Goal: Task Accomplishment & Management: Use online tool/utility

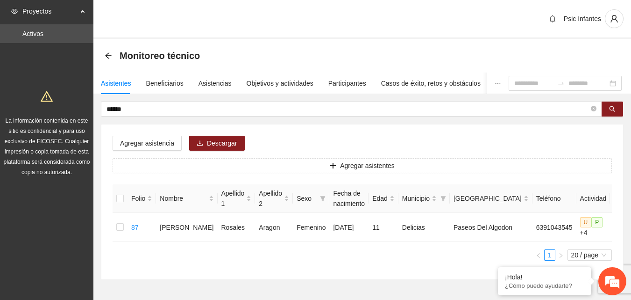
click at [280, 43] on div "Monitoreo técnico" at bounding box center [362, 56] width 538 height 34
click at [150, 114] on input "******" at bounding box center [348, 109] width 483 height 10
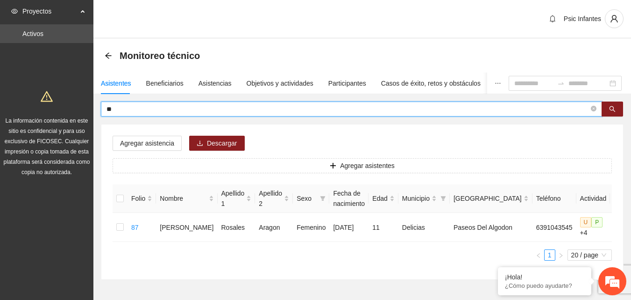
type input "*"
type input "**********"
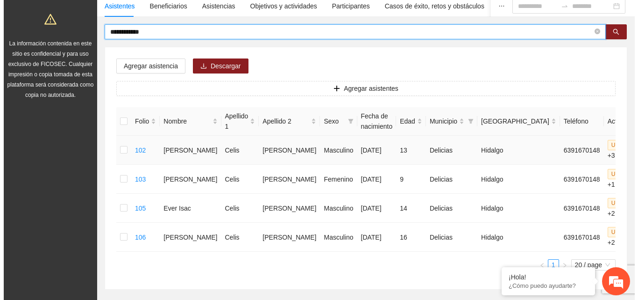
scroll to position [93, 0]
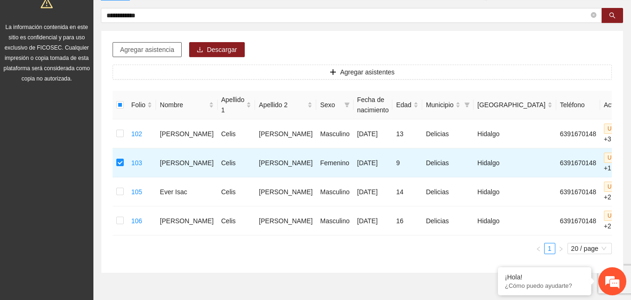
click at [147, 52] on span "Agregar asistencia" at bounding box center [147, 49] width 54 height 10
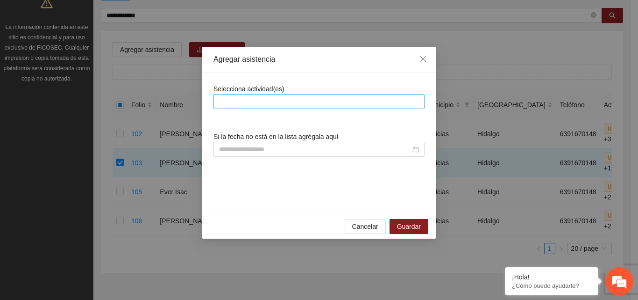
click at [300, 101] on div at bounding box center [319, 101] width 207 height 11
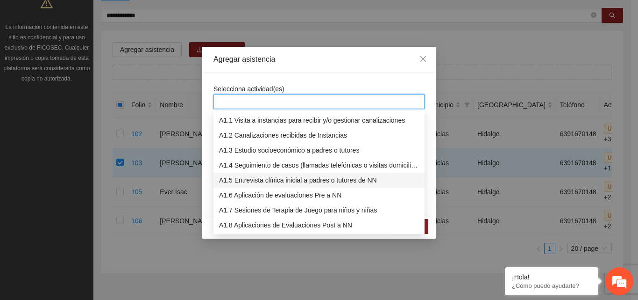
click at [286, 184] on div "A1.5 Entrevista clínica inicial a padres o tutores de NN" at bounding box center [319, 180] width 200 height 10
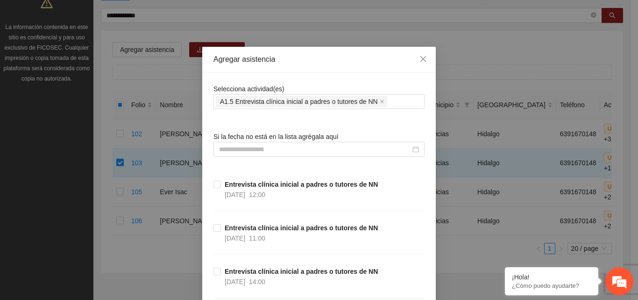
click at [249, 138] on span "Si la fecha no está en la lista agrégala aquí" at bounding box center [276, 136] width 125 height 7
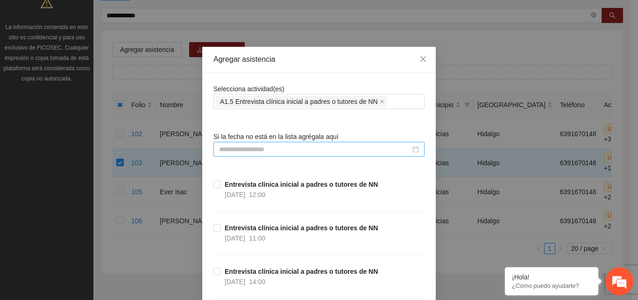
click at [252, 148] on input at bounding box center [315, 149] width 192 height 10
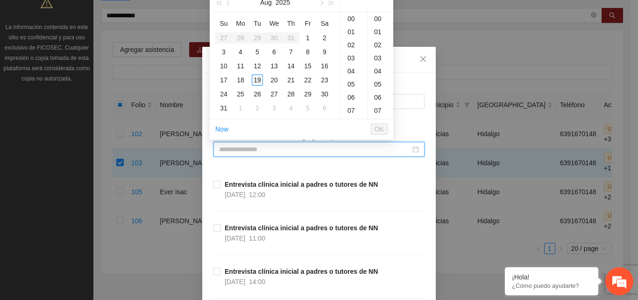
click at [257, 79] on div "19" at bounding box center [257, 79] width 11 height 11
click at [351, 93] on div "13" at bounding box center [354, 95] width 26 height 13
click at [376, 19] on div "00" at bounding box center [381, 18] width 26 height 13
type input "**********"
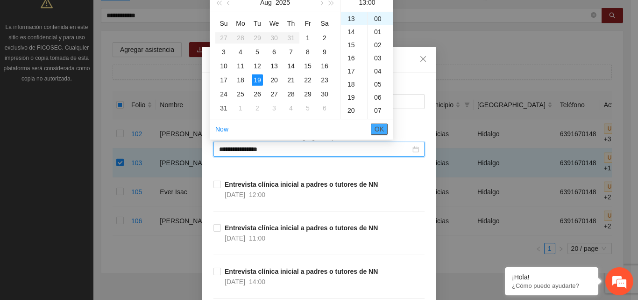
click at [383, 132] on span "OK" at bounding box center [379, 129] width 9 height 10
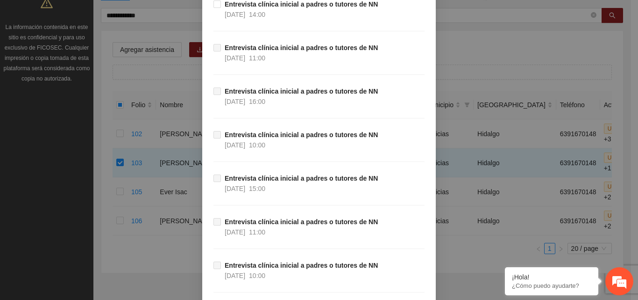
scroll to position [645, 0]
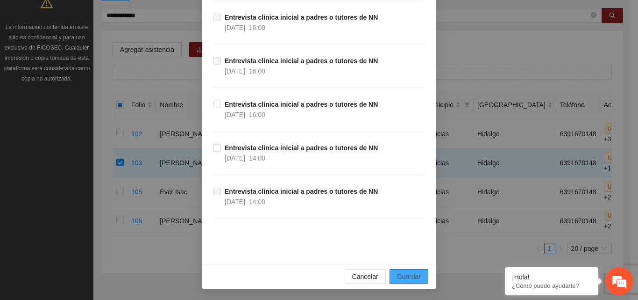
click at [399, 274] on span "Guardar" at bounding box center [409, 276] width 24 height 10
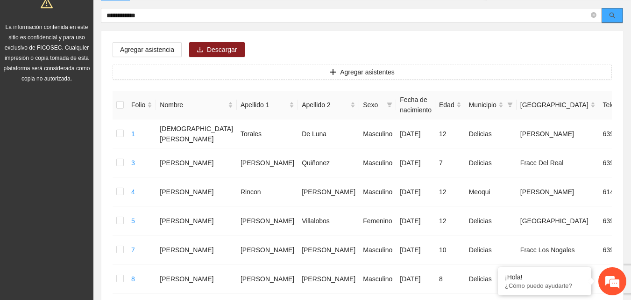
click at [616, 18] on icon "search" at bounding box center [613, 16] width 6 height 6
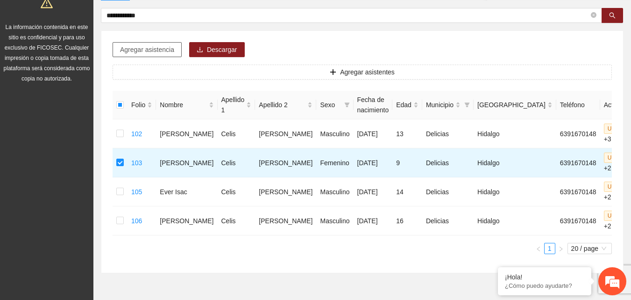
click at [163, 53] on span "Agregar asistencia" at bounding box center [147, 49] width 54 height 10
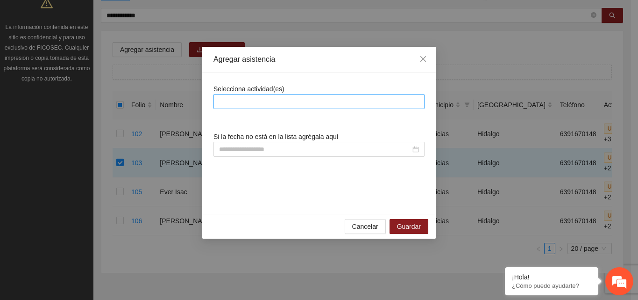
click at [291, 99] on div at bounding box center [319, 101] width 207 height 11
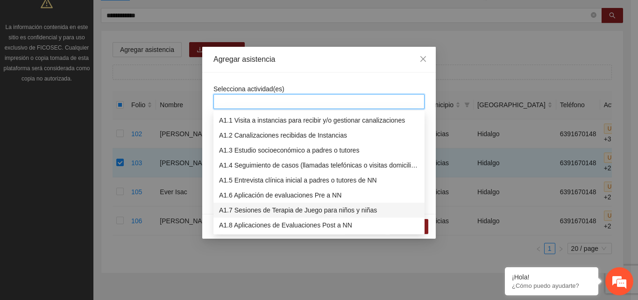
click at [260, 213] on div "A1.7 Sesiones de Terapia de Juego para niños y niñas" at bounding box center [319, 210] width 200 height 10
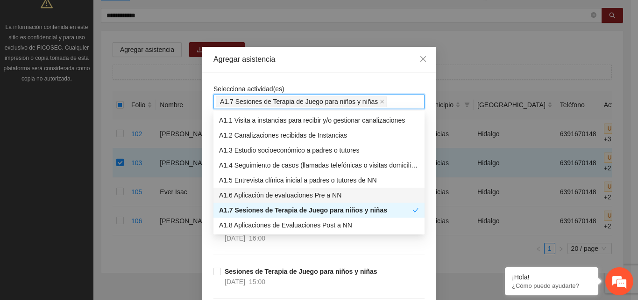
click at [258, 195] on div "A1.6 Aplicación de evaluaciones Pre a NN" at bounding box center [319, 195] width 200 height 10
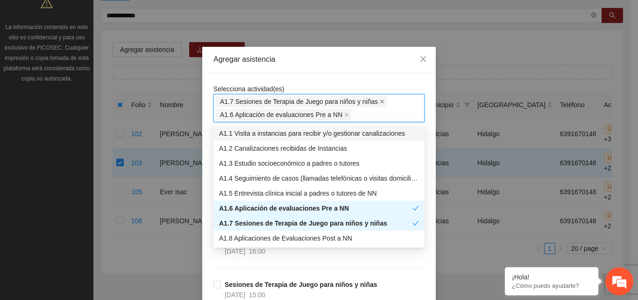
click at [380, 100] on icon "close" at bounding box center [382, 101] width 5 height 5
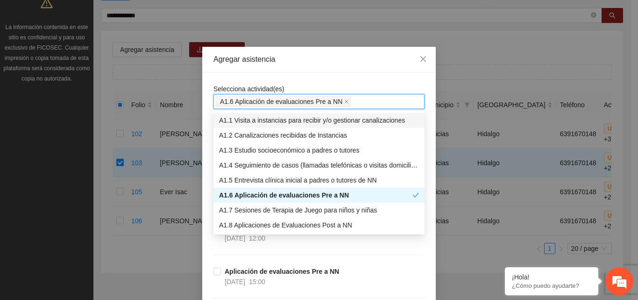
click at [315, 63] on div "Agregar asistencia" at bounding box center [319, 59] width 211 height 10
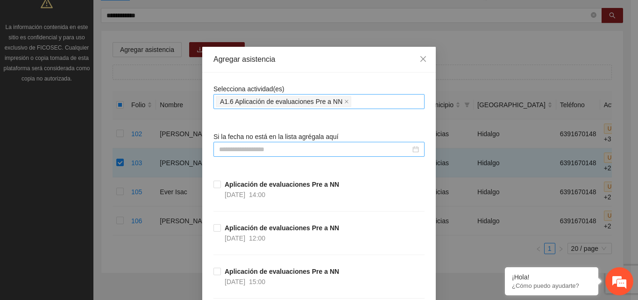
click at [270, 155] on div at bounding box center [319, 149] width 211 height 15
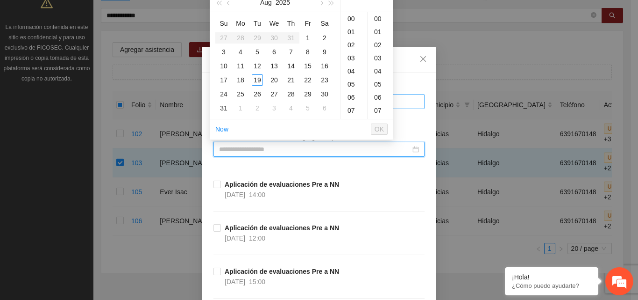
click at [266, 151] on input at bounding box center [315, 149] width 192 height 10
click at [255, 77] on div "19" at bounding box center [257, 79] width 11 height 11
click at [352, 86] on div "14" at bounding box center [354, 85] width 26 height 13
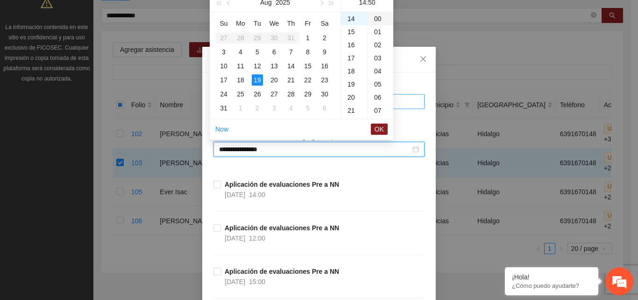
click at [380, 19] on div "00" at bounding box center [381, 18] width 26 height 13
type input "**********"
click at [378, 129] on span "OK" at bounding box center [379, 129] width 9 height 10
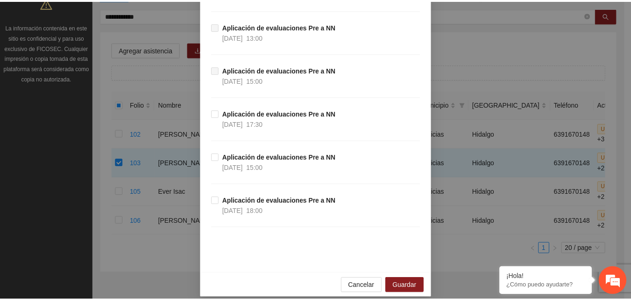
scroll to position [1601, 0]
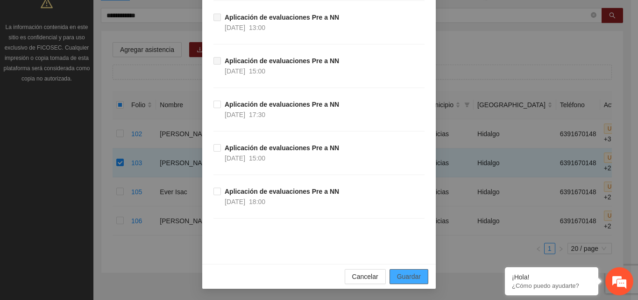
click at [414, 276] on span "Guardar" at bounding box center [409, 276] width 24 height 10
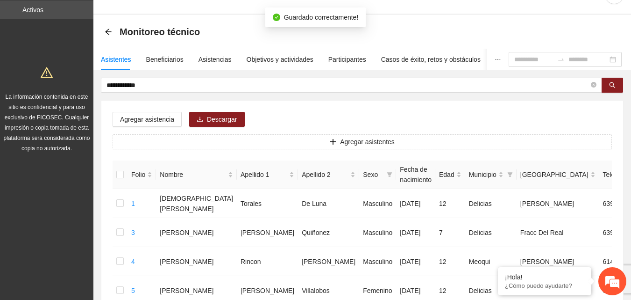
scroll to position [0, 0]
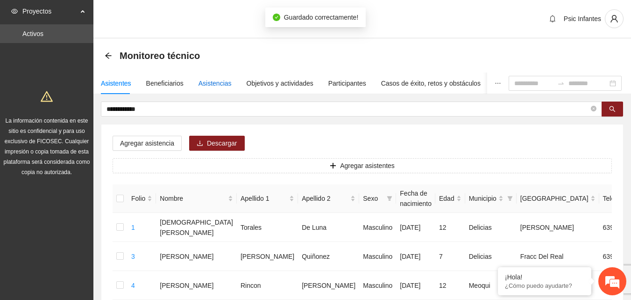
click at [219, 84] on div "Asistencias" at bounding box center [215, 83] width 33 height 10
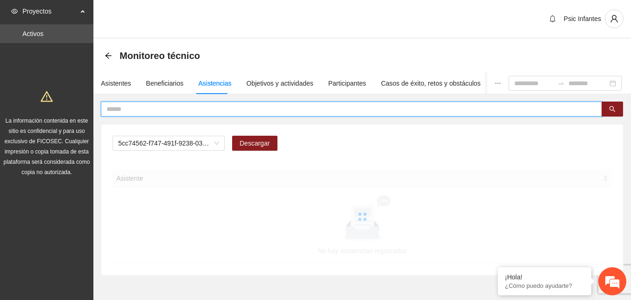
click at [201, 109] on input "text" at bounding box center [348, 109] width 483 height 10
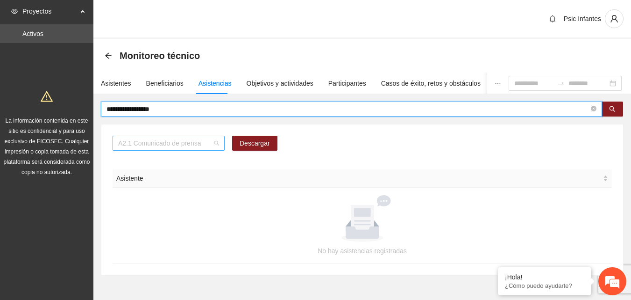
click at [222, 143] on div "A2.1 Comunicado de prensa" at bounding box center [169, 143] width 112 height 15
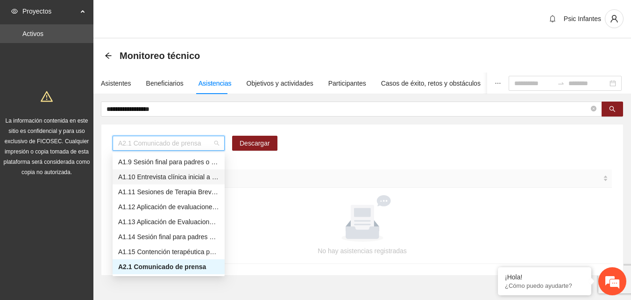
scroll to position [26, 0]
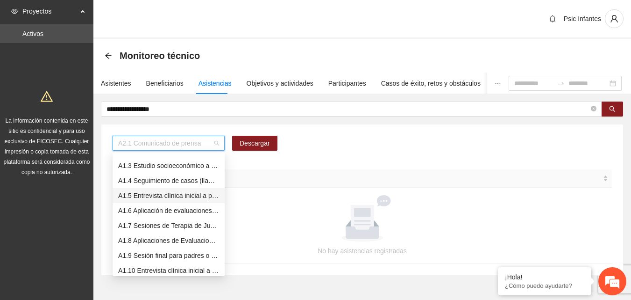
click at [170, 195] on div "A1.5 Entrevista clínica inicial a padres o tutores de NN" at bounding box center [168, 195] width 101 height 10
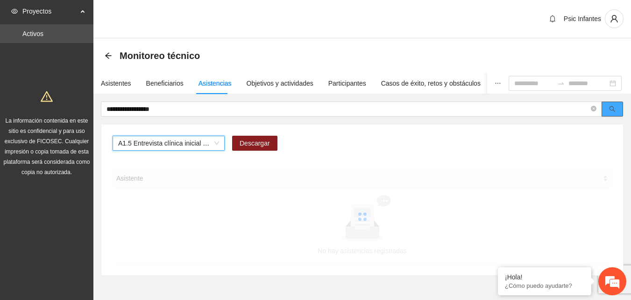
click at [617, 111] on button "button" at bounding box center [612, 108] width 21 height 15
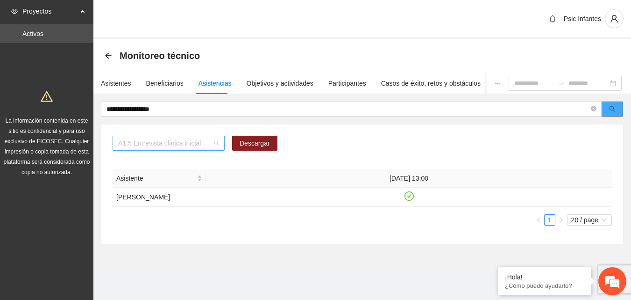
click at [215, 140] on span "A1.5 Entrevista clínica inicial a padres o tutores de NN" at bounding box center [168, 143] width 101 height 14
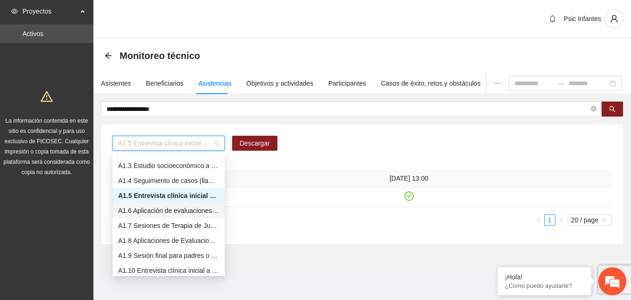
click at [140, 214] on div "A1.6 Aplicación de evaluaciones Pre a NN" at bounding box center [168, 210] width 101 height 10
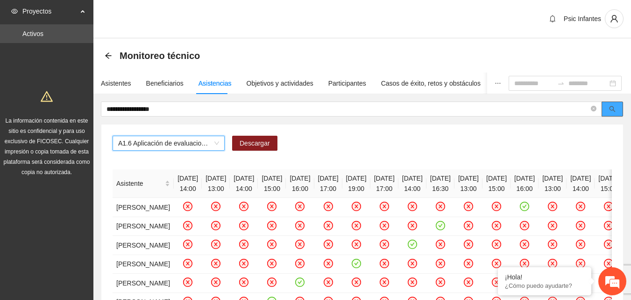
click at [612, 108] on icon "search" at bounding box center [612, 109] width 7 height 7
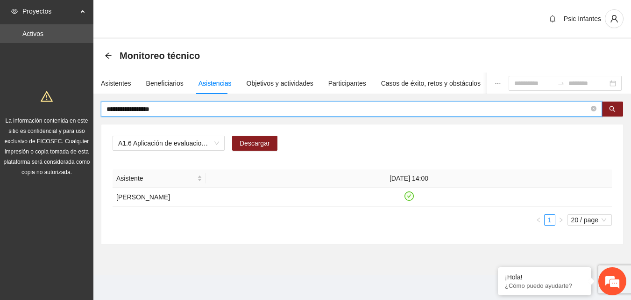
drag, startPoint x: 178, startPoint y: 107, endPoint x: 95, endPoint y: 108, distance: 82.3
click at [95, 108] on div "**********" at bounding box center [362, 172] width 538 height 143
click at [220, 144] on div "A1.6 Aplicación de evaluaciones Pre a NN" at bounding box center [169, 143] width 112 height 15
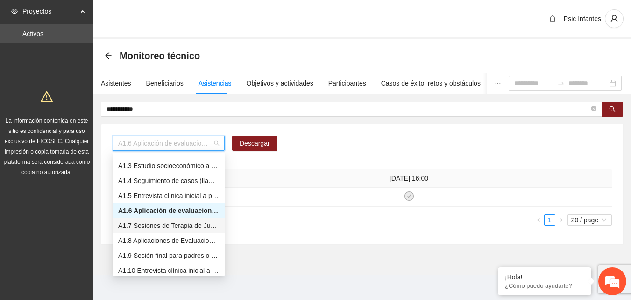
click at [155, 226] on div "A1.7 Sesiones de Terapia de Juego para niños y niñas" at bounding box center [168, 225] width 101 height 10
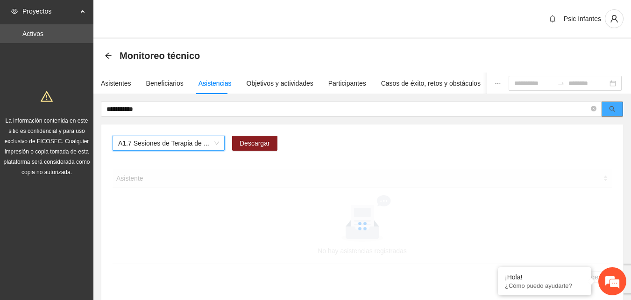
click at [610, 110] on icon "search" at bounding box center [612, 109] width 7 height 7
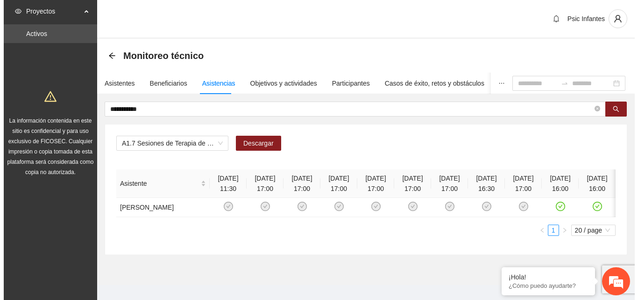
scroll to position [0, 3]
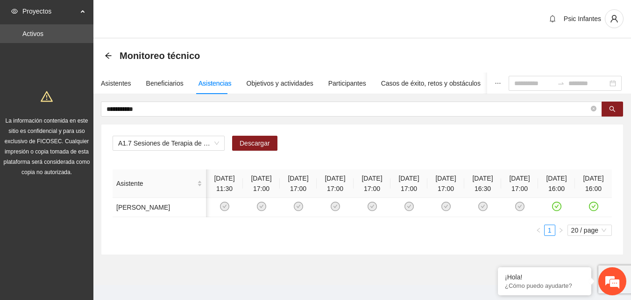
click at [334, 144] on div "A1.7 Sesiones de Terapia de Juego para niños y niñas Descargar" at bounding box center [363, 147] width 500 height 22
click at [148, 109] on input "**********" at bounding box center [348, 109] width 483 height 10
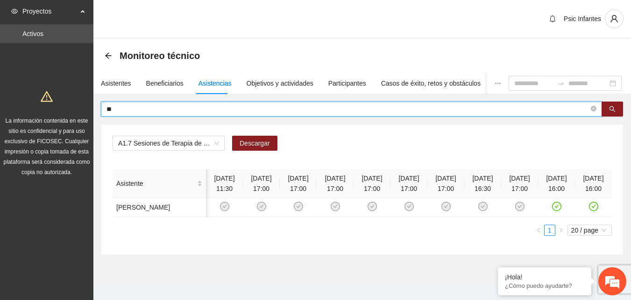
type input "*"
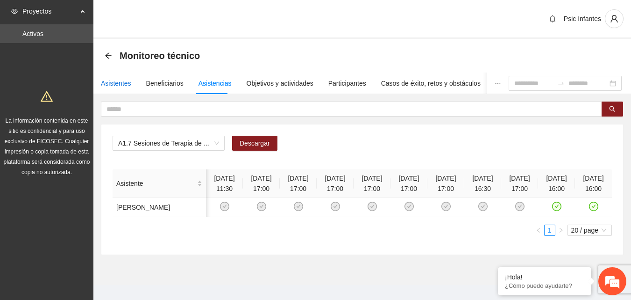
click at [118, 79] on div "Asistentes" at bounding box center [116, 83] width 30 height 10
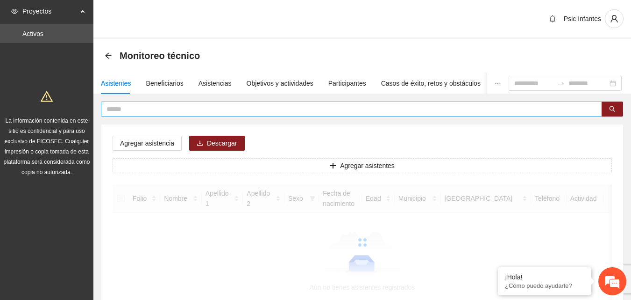
click at [153, 107] on input "text" at bounding box center [348, 109] width 483 height 10
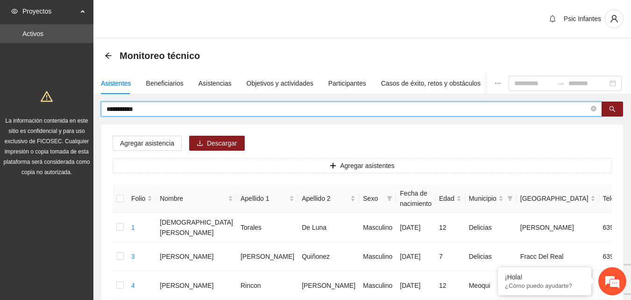
type input "**********"
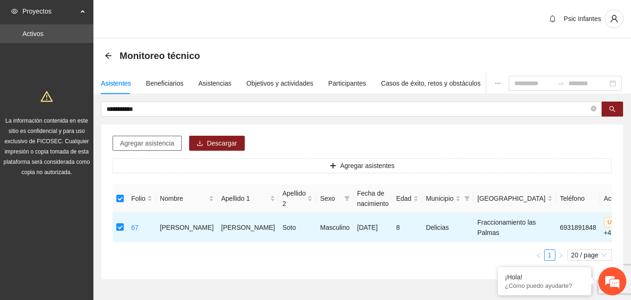
click at [141, 141] on span "Agregar asistencia" at bounding box center [147, 143] width 54 height 10
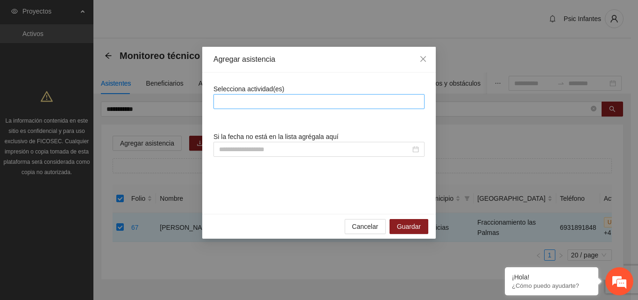
click at [269, 103] on div at bounding box center [319, 101] width 207 height 11
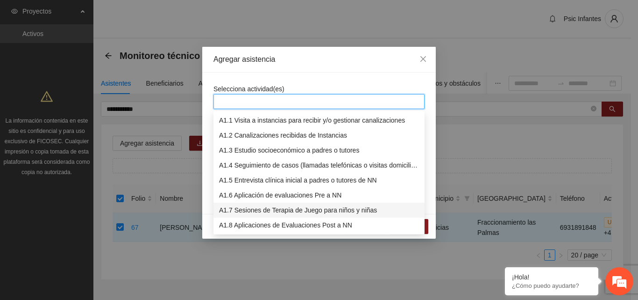
click at [266, 213] on div "A1.7 Sesiones de Terapia de Juego para niños y niñas" at bounding box center [319, 210] width 200 height 10
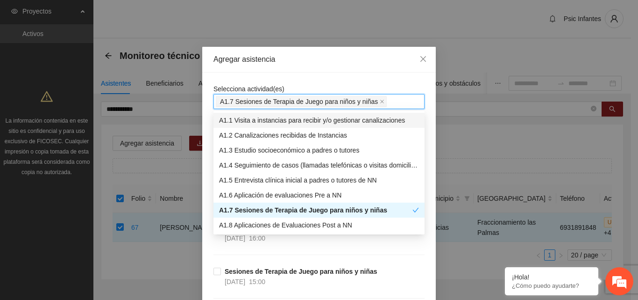
click at [333, 85] on div "Selecciona actividad(es) A1.7 Sesiones de Terapia de Juego para niños y niñas A…" at bounding box center [319, 96] width 211 height 25
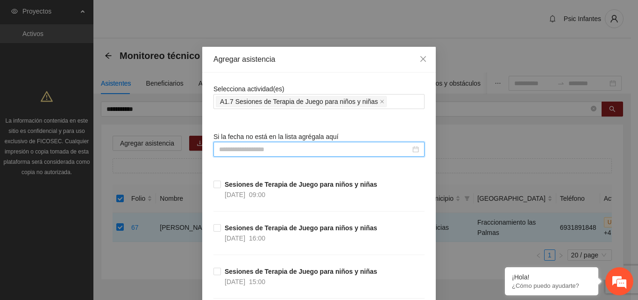
click at [308, 147] on input at bounding box center [315, 149] width 192 height 10
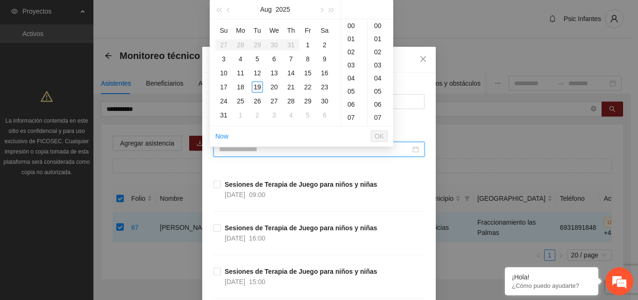
click at [258, 90] on div "19" at bounding box center [257, 86] width 11 height 11
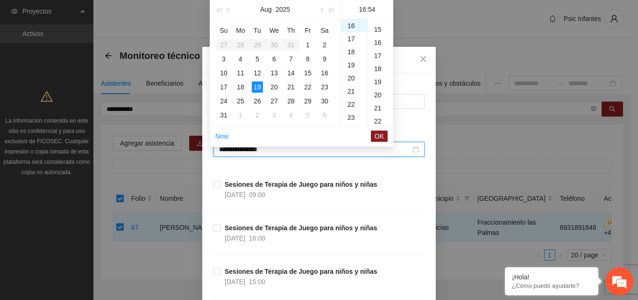
scroll to position [0, 0]
click at [378, 26] on div "00" at bounding box center [381, 25] width 26 height 13
type input "**********"
click at [375, 135] on span "OK" at bounding box center [379, 136] width 9 height 10
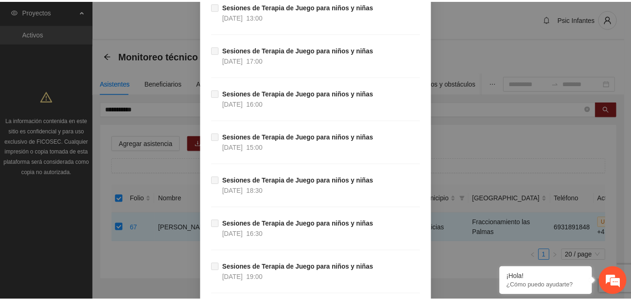
scroll to position [7339, 0]
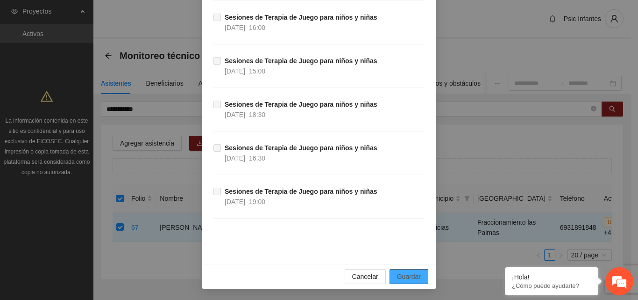
click at [412, 277] on span "Guardar" at bounding box center [409, 276] width 24 height 10
